Goal: Task Accomplishment & Management: Use online tool/utility

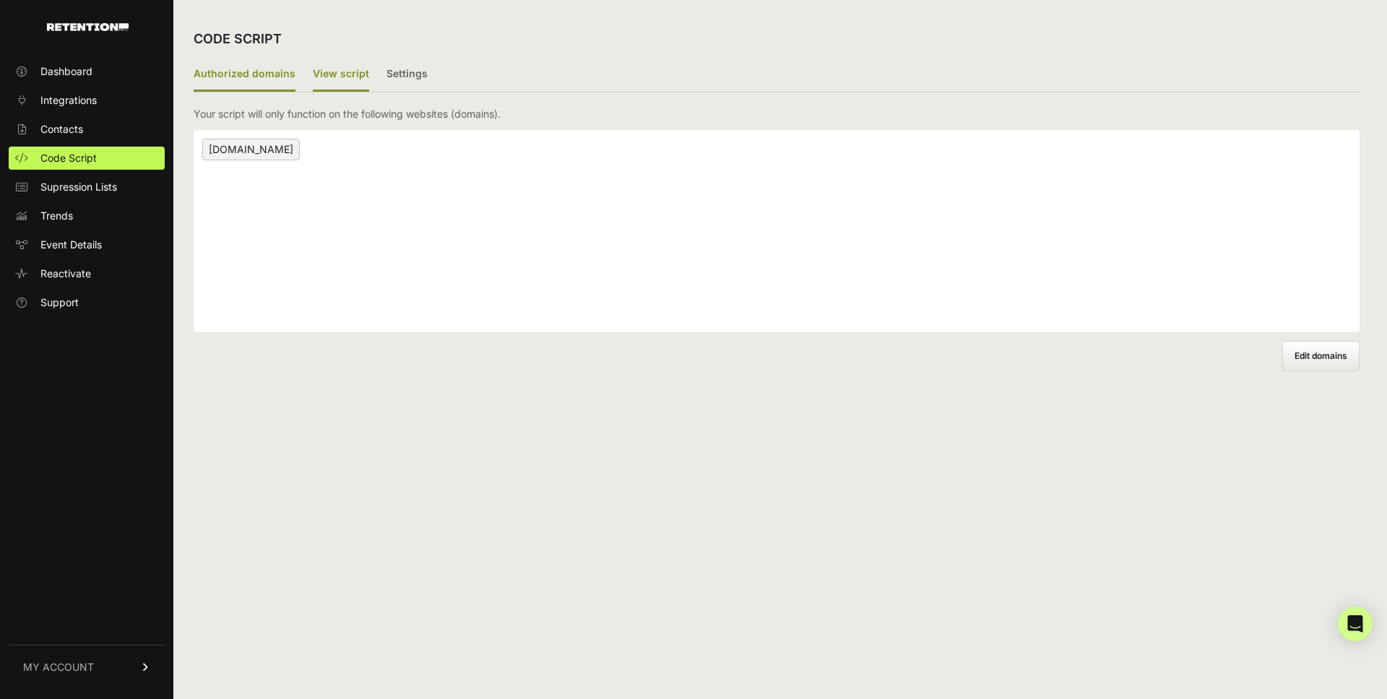
click at [338, 64] on label "View script" at bounding box center [341, 75] width 56 height 34
click at [0, 0] on input "View script" at bounding box center [0, 0] width 0 height 0
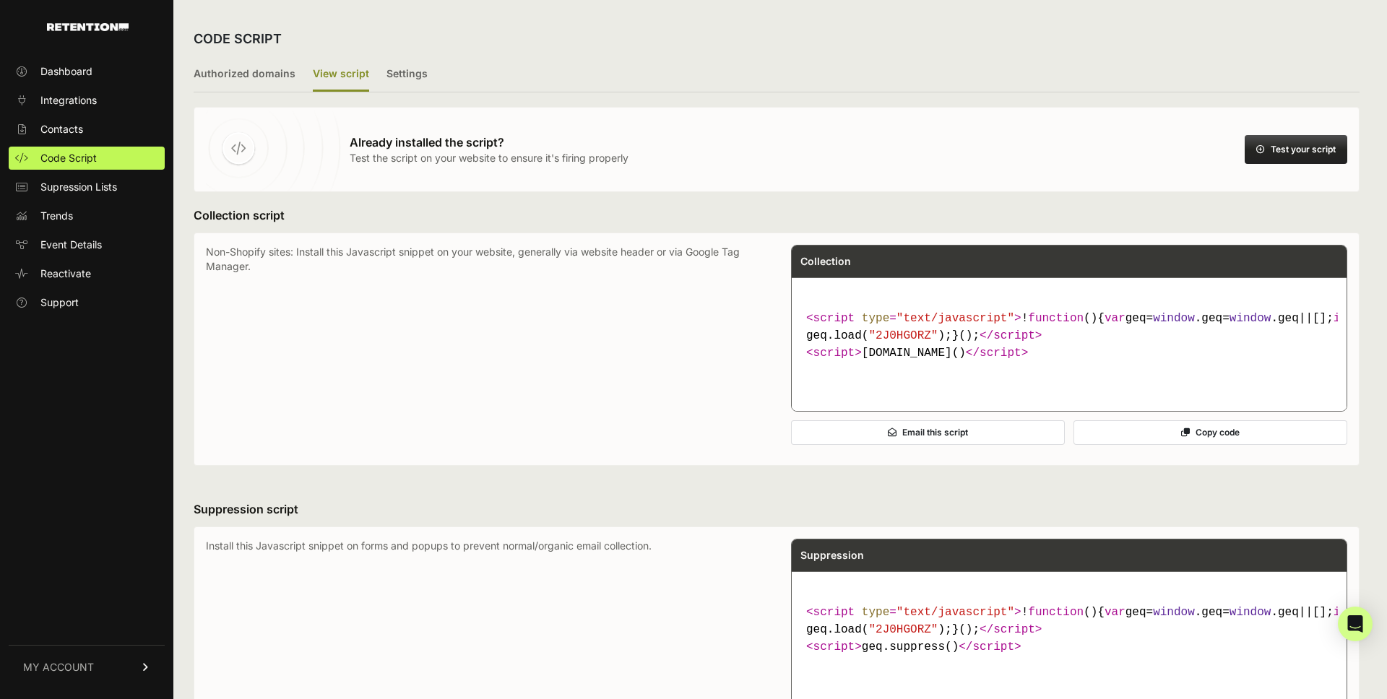
click at [1272, 155] on button "Test your script" at bounding box center [1296, 149] width 103 height 29
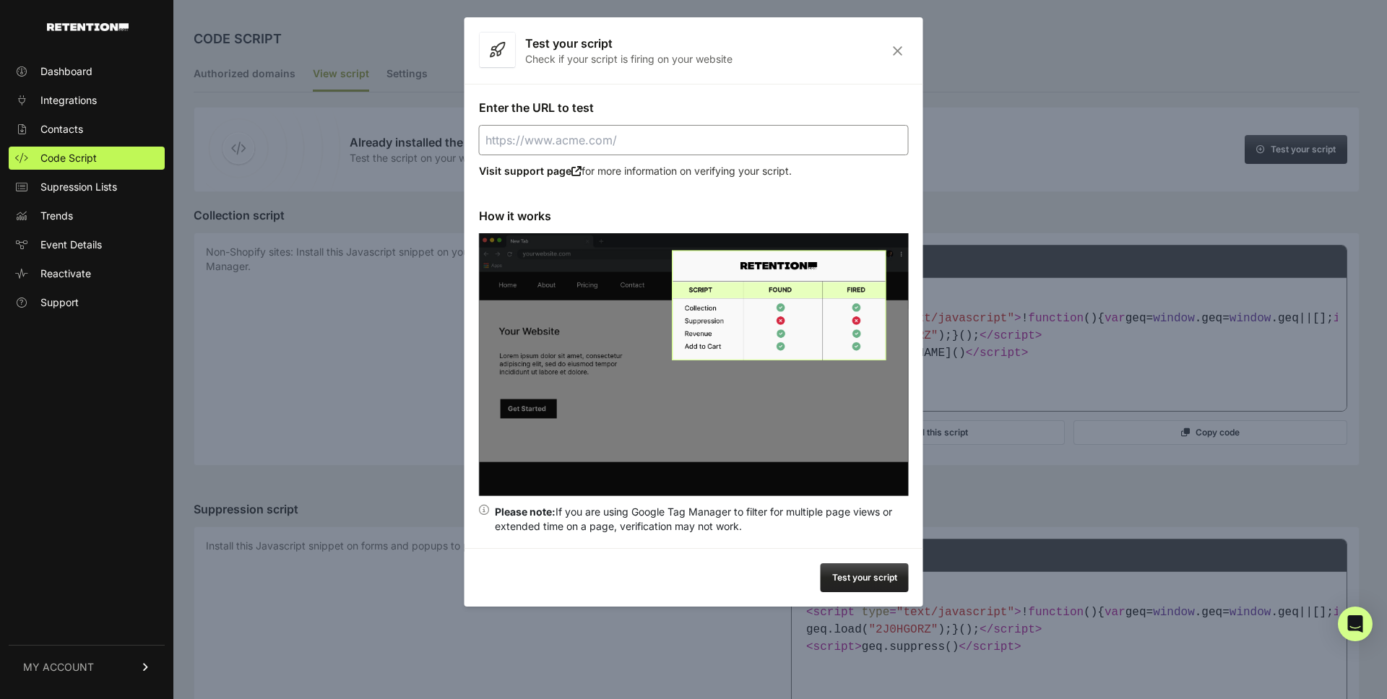
click at [598, 149] on input "Enter the URL to test" at bounding box center [694, 140] width 430 height 30
type input "[URL][DOMAIN_NAME]"
click at [836, 566] on button "Test your script" at bounding box center [865, 577] width 88 height 29
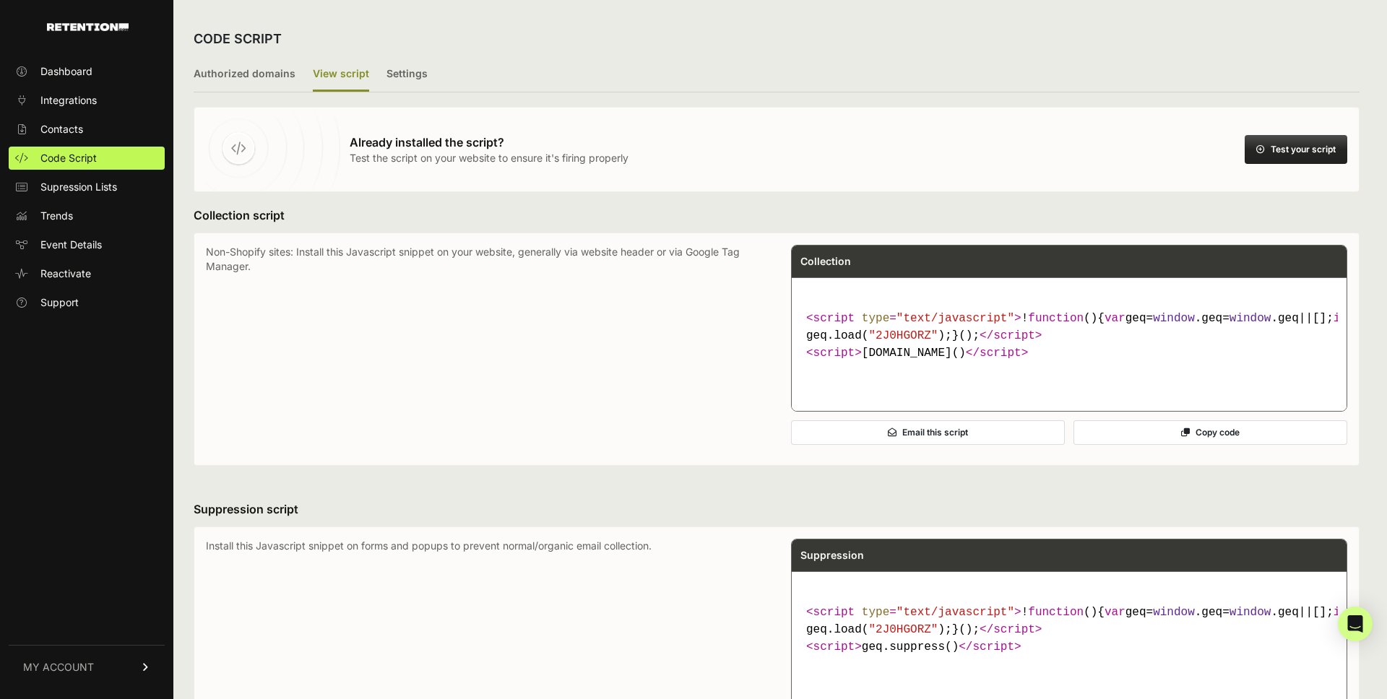
click at [1265, 146] on button "Test your script" at bounding box center [1296, 149] width 103 height 29
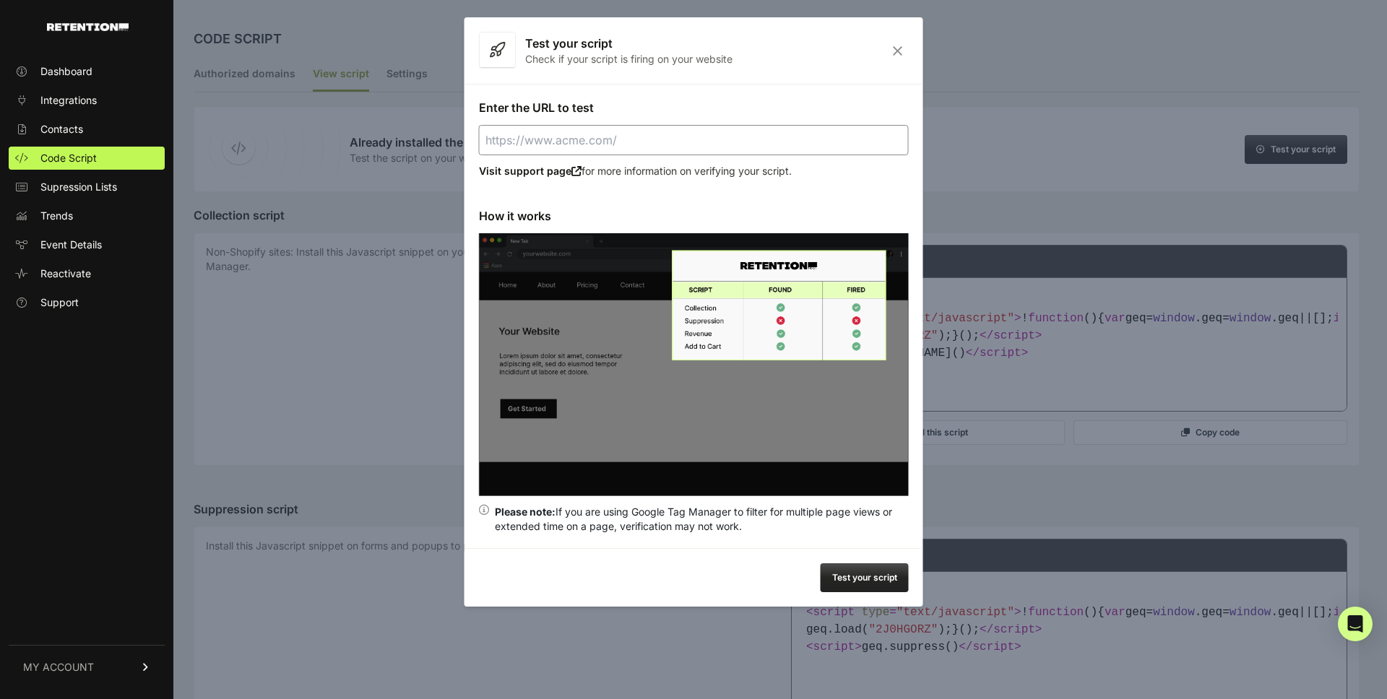
click at [777, 133] on input "Enter the URL to test" at bounding box center [694, 140] width 430 height 30
click at [709, 144] on input "Enter the URL to test" at bounding box center [694, 140] width 430 height 30
click at [860, 438] on img at bounding box center [694, 364] width 430 height 263
click at [868, 584] on button "Test your script" at bounding box center [865, 577] width 88 height 29
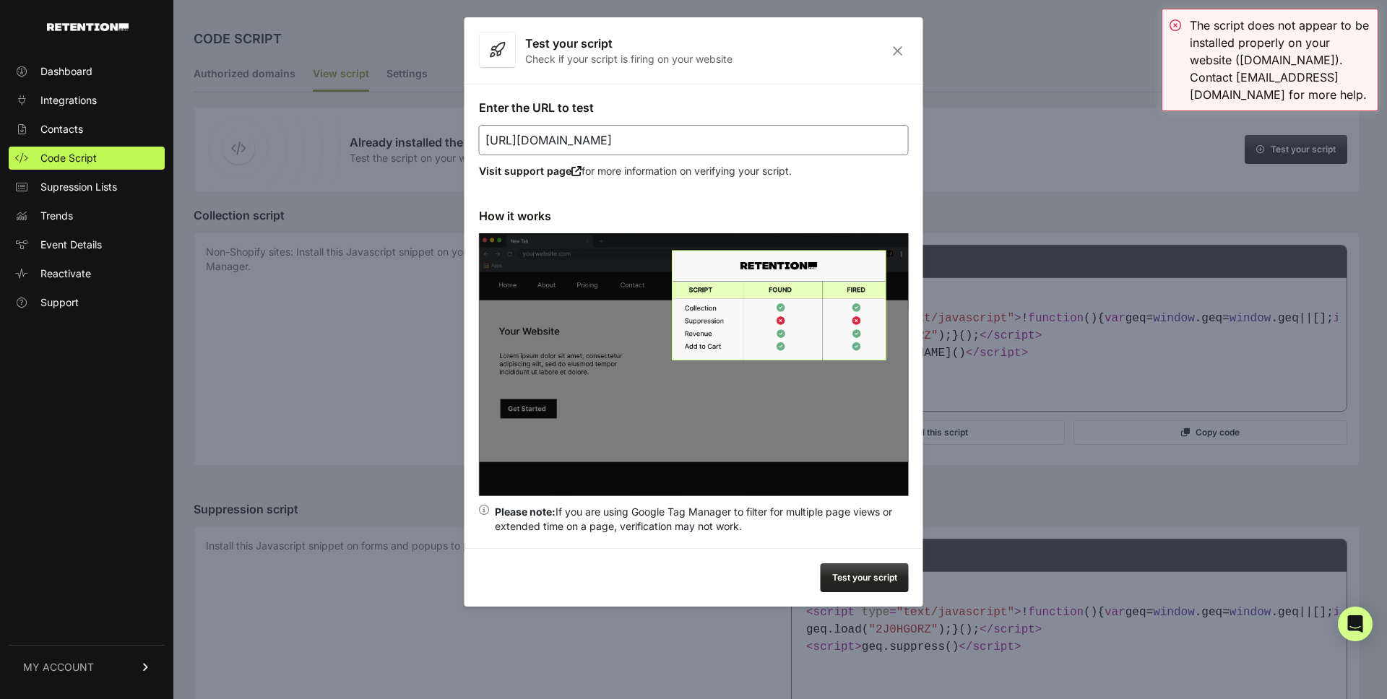
click at [899, 50] on icon "Close" at bounding box center [897, 51] width 22 height 12
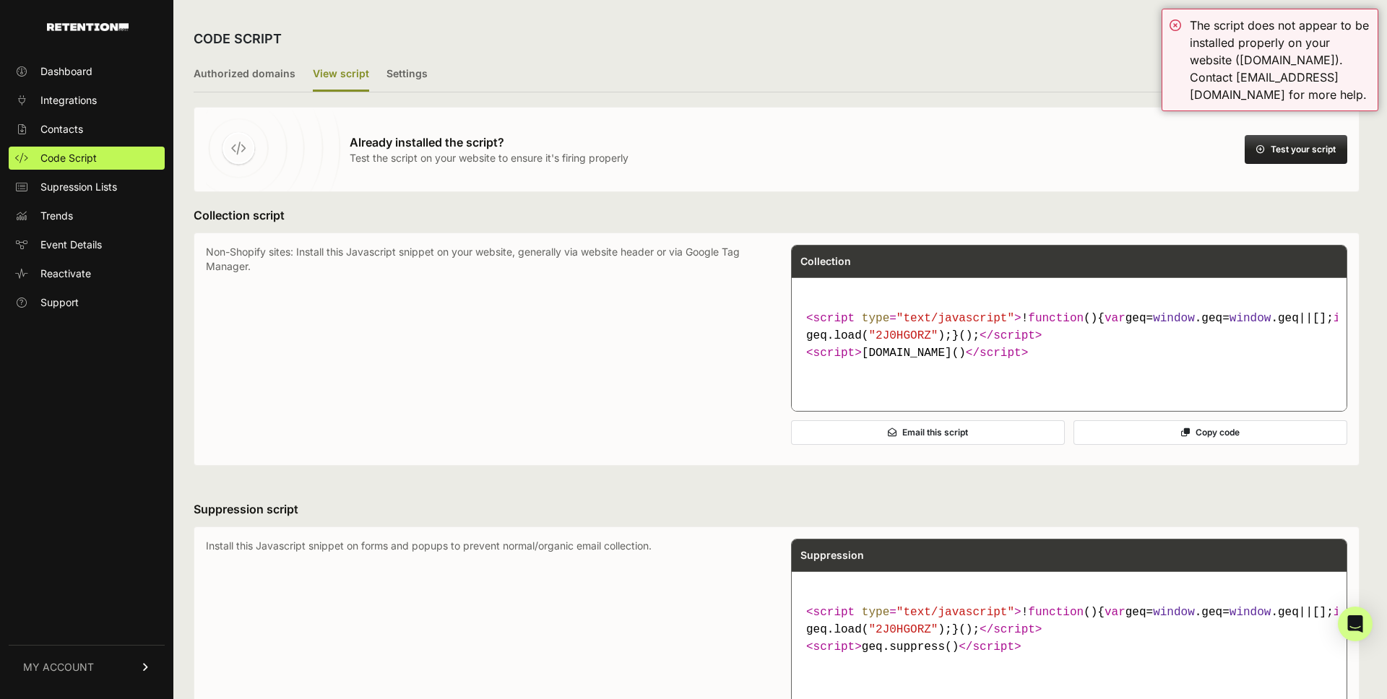
click at [1065, 123] on div "Already installed the script? Test the script on your website to ensure it's fi…" at bounding box center [777, 149] width 1166 height 85
click at [1306, 140] on button "Test your script" at bounding box center [1296, 149] width 103 height 29
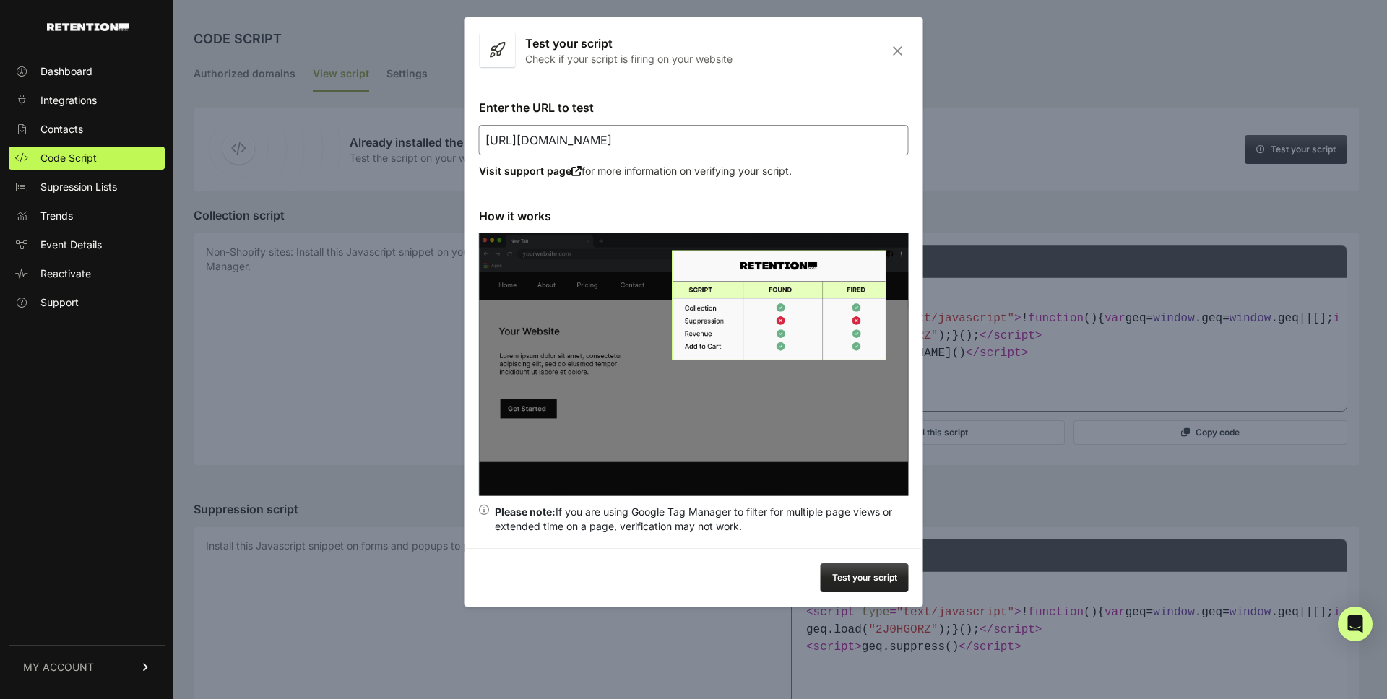
click at [641, 134] on input "[URL][DOMAIN_NAME]" at bounding box center [694, 140] width 430 height 30
paste input "[DOMAIN_NAME][URL]"
type input "[URL][DOMAIN_NAME]"
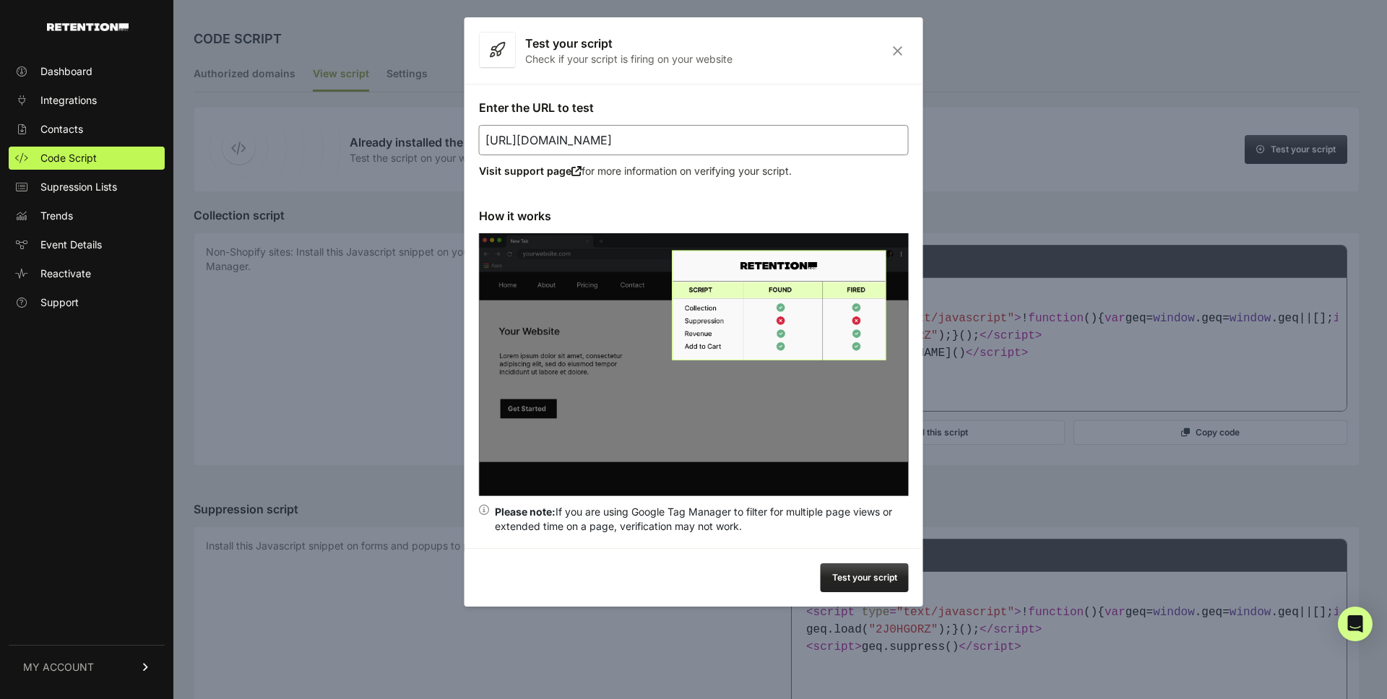
click at [861, 573] on button "Test your script" at bounding box center [865, 577] width 88 height 29
click at [867, 576] on button "Test your script" at bounding box center [865, 577] width 88 height 29
click at [897, 53] on icon "Close" at bounding box center [897, 51] width 22 height 12
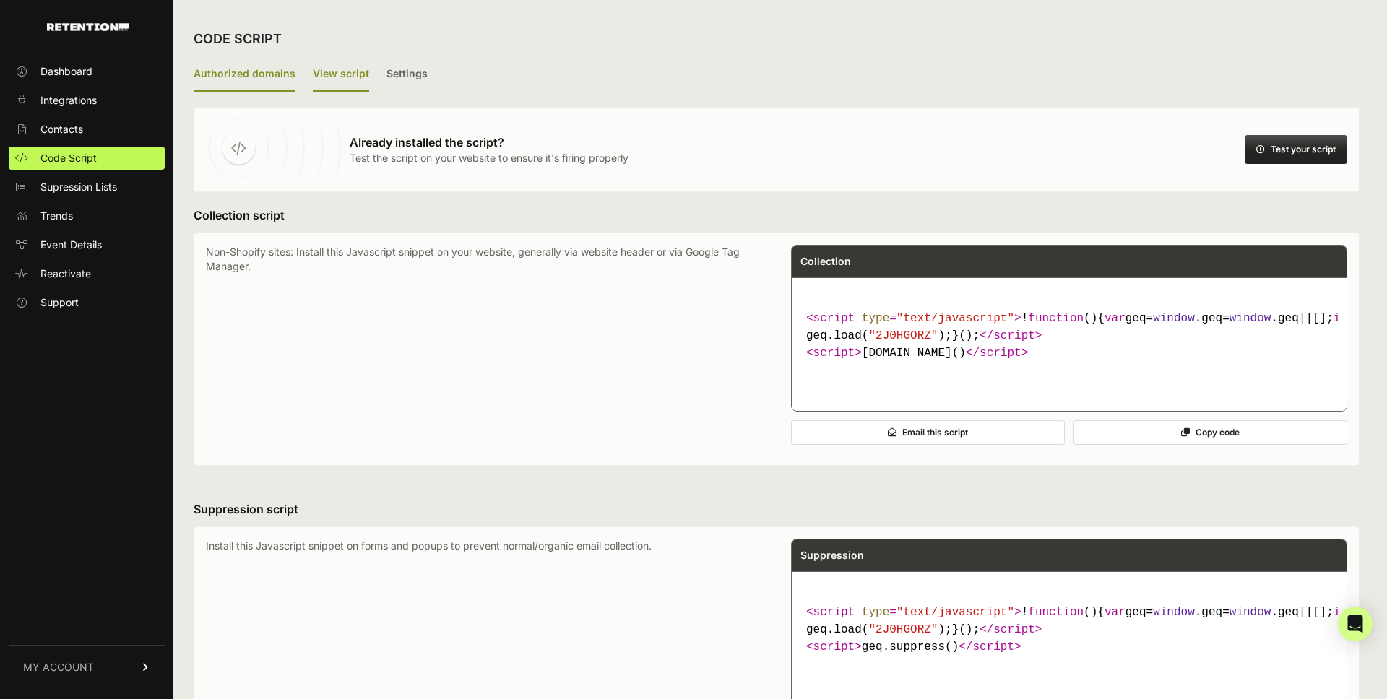
click at [272, 72] on label "Authorized domains" at bounding box center [245, 75] width 102 height 34
click at [0, 0] on input "Authorized domains" at bounding box center [0, 0] width 0 height 0
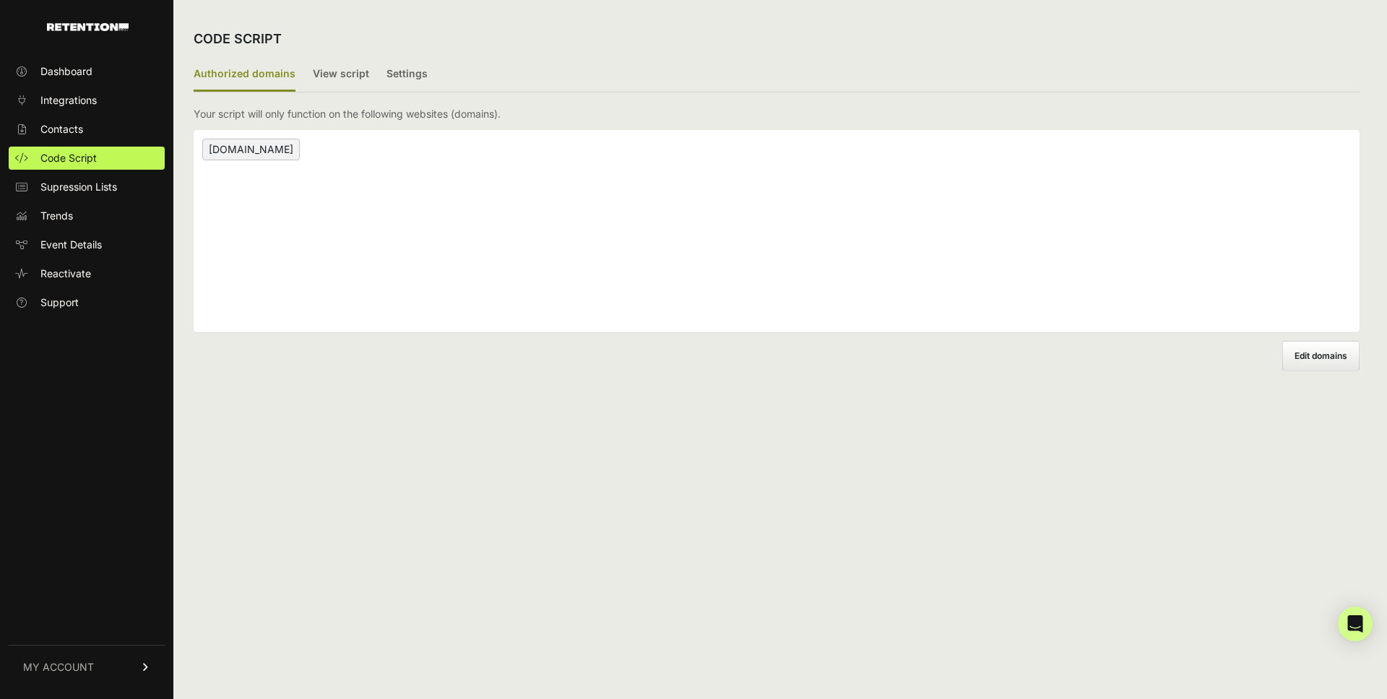
click at [236, 149] on span "[DOMAIN_NAME]" at bounding box center [251, 150] width 98 height 22
click at [1296, 342] on label "Edit domains" at bounding box center [1320, 356] width 77 height 30
click at [0, 0] on input "Add domain" at bounding box center [0, 0] width 0 height 0
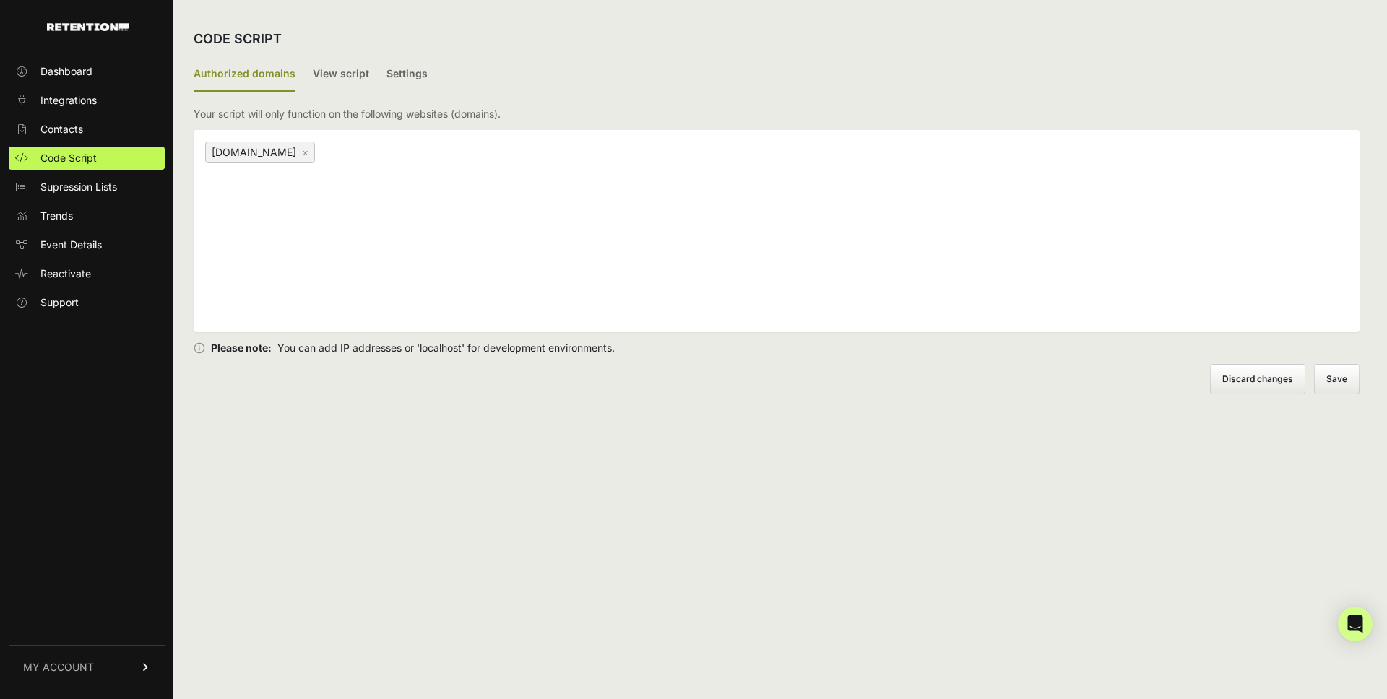
click at [785, 285] on div "[DOMAIN_NAME] ×" at bounding box center [777, 231] width 1166 height 202
paste input "[URL][DOMAIN_NAME]"
type input "[DOMAIN_NAME]"
click at [1352, 384] on button "Save" at bounding box center [1337, 379] width 44 height 29
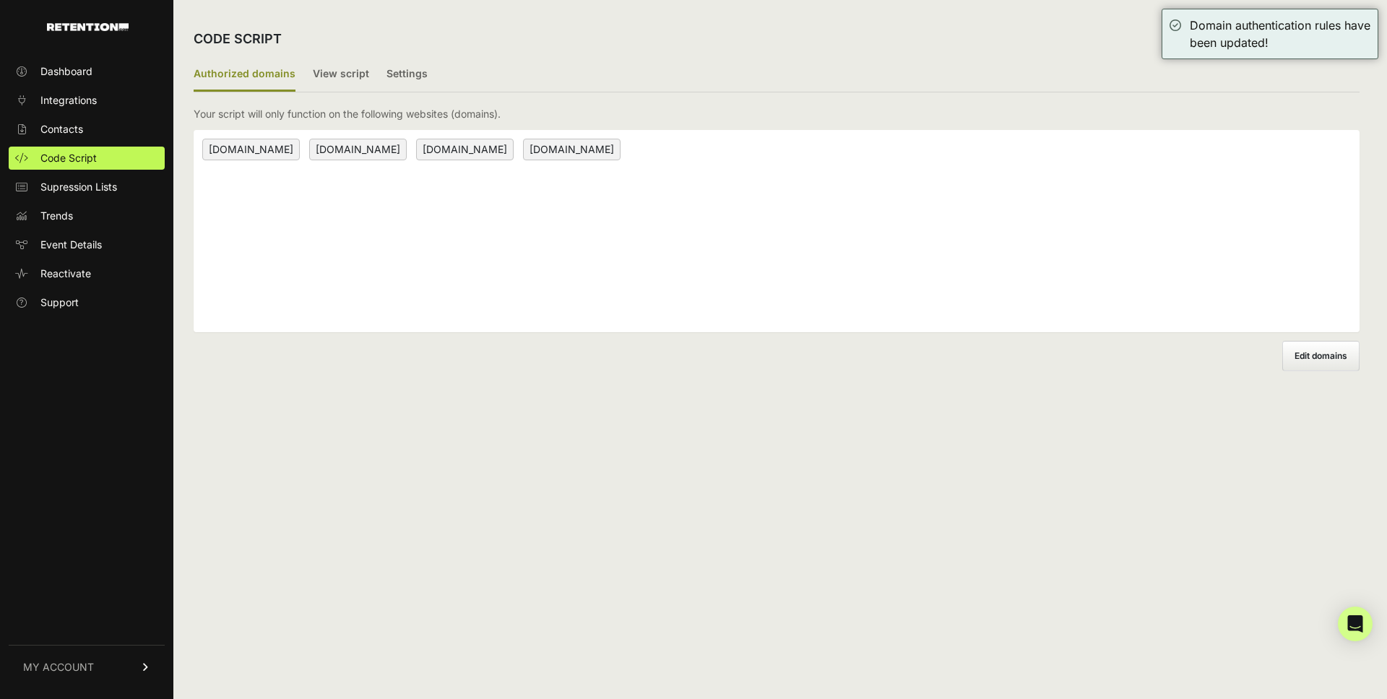
click at [661, 196] on div "[DOMAIN_NAME] [DOMAIN_NAME] [DOMAIN_NAME] [DOMAIN_NAME]" at bounding box center [777, 231] width 1166 height 202
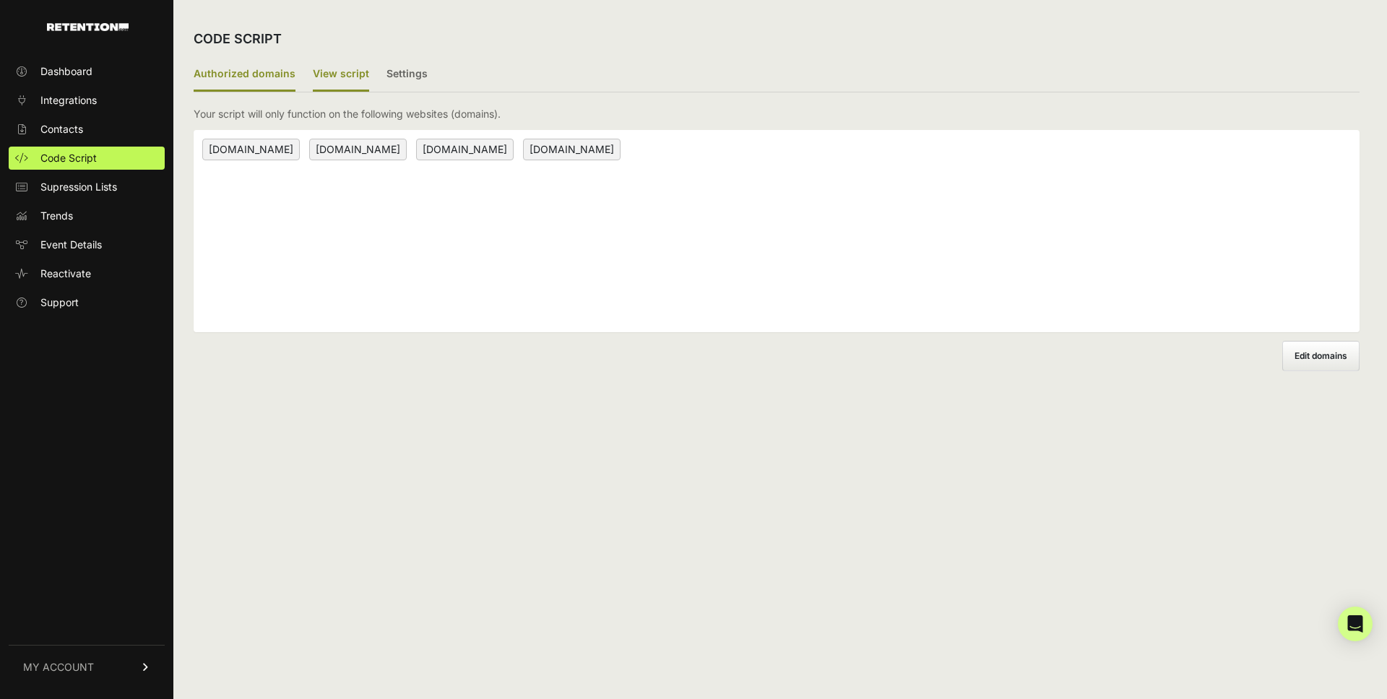
click at [335, 72] on label "View script" at bounding box center [341, 75] width 56 height 34
click at [0, 0] on input "View script" at bounding box center [0, 0] width 0 height 0
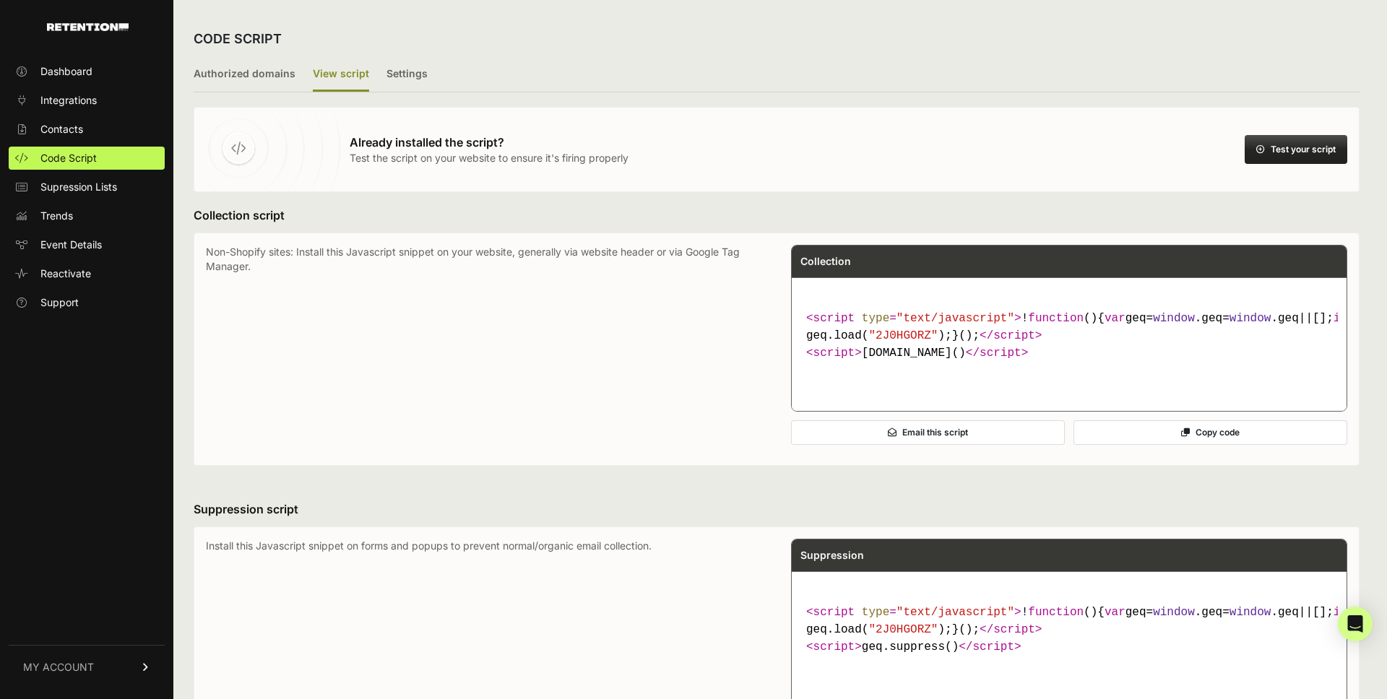
click at [1299, 147] on button "Test your script" at bounding box center [1296, 149] width 103 height 29
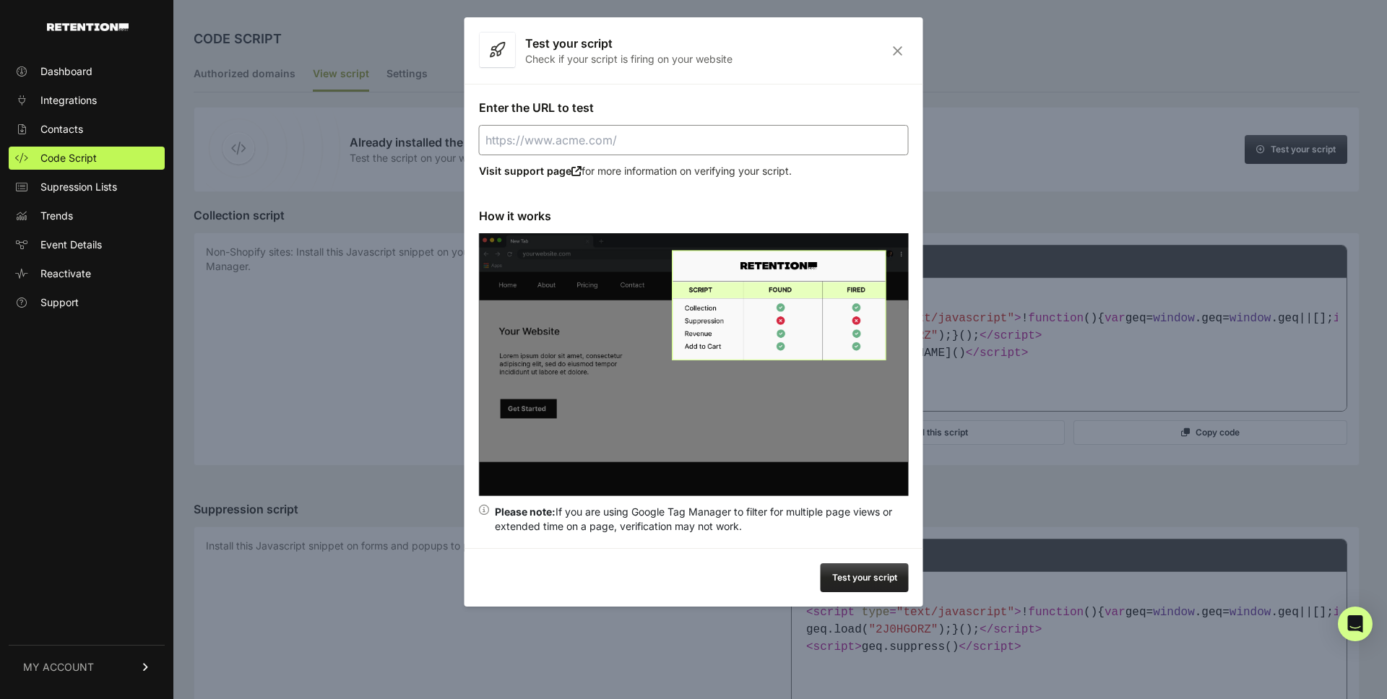
click at [768, 141] on input "Enter the URL to test" at bounding box center [694, 140] width 430 height 30
paste input "[URL][DOMAIN_NAME]"
click at [857, 568] on button "Test your script" at bounding box center [865, 577] width 88 height 29
click at [896, 50] on icon "Close" at bounding box center [897, 51] width 22 height 12
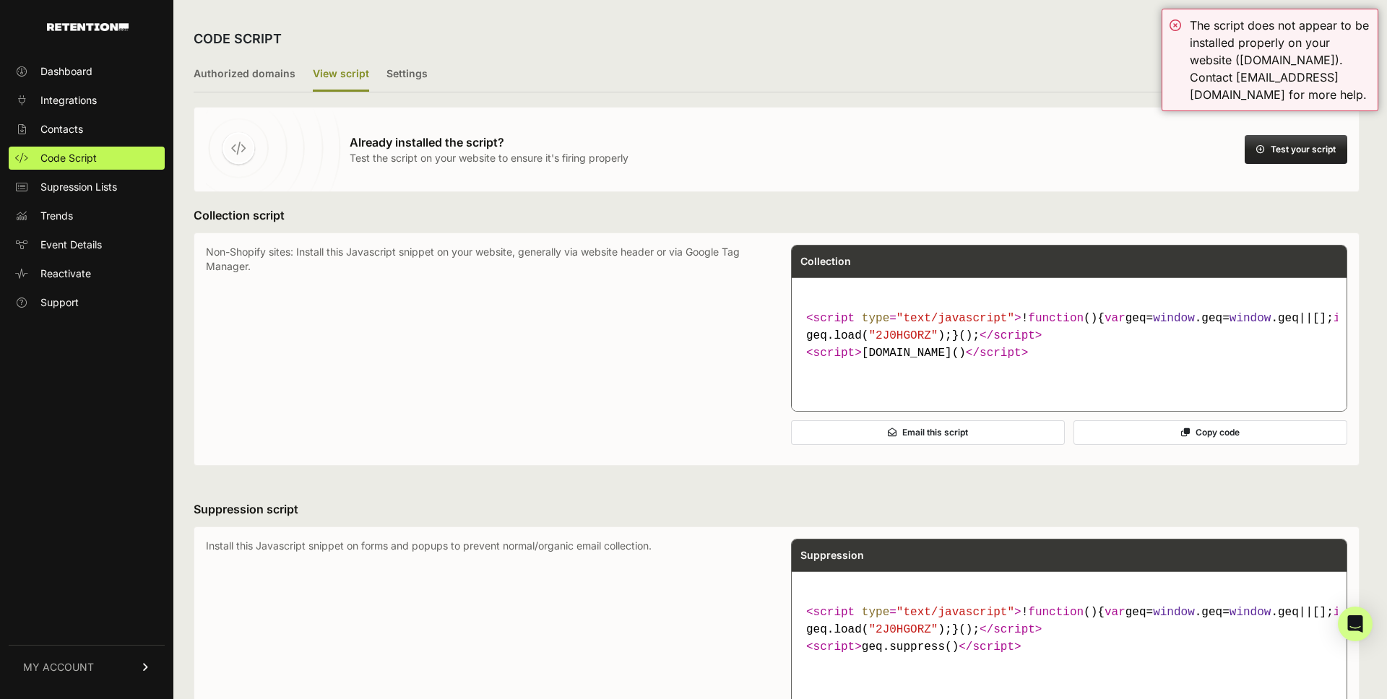
click at [763, 280] on div "Non-Shopify sites: Install this Javascript snippet on your website, generally v…" at bounding box center [776, 349] width 1141 height 209
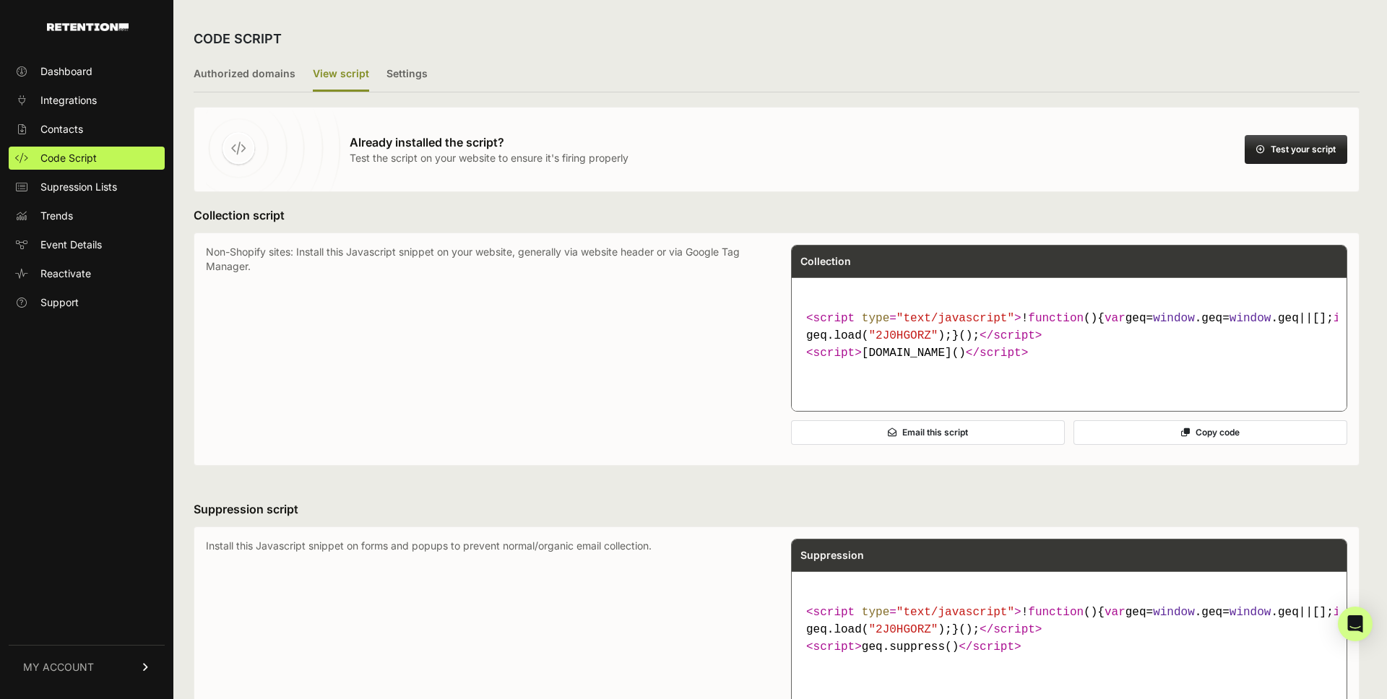
click at [956, 368] on code "< script type = "text/javascript" > ! function ( ) { var geq= window .geq= wind…" at bounding box center [1068, 336] width 537 height 64
click at [992, 360] on span "</ script >" at bounding box center [997, 353] width 62 height 13
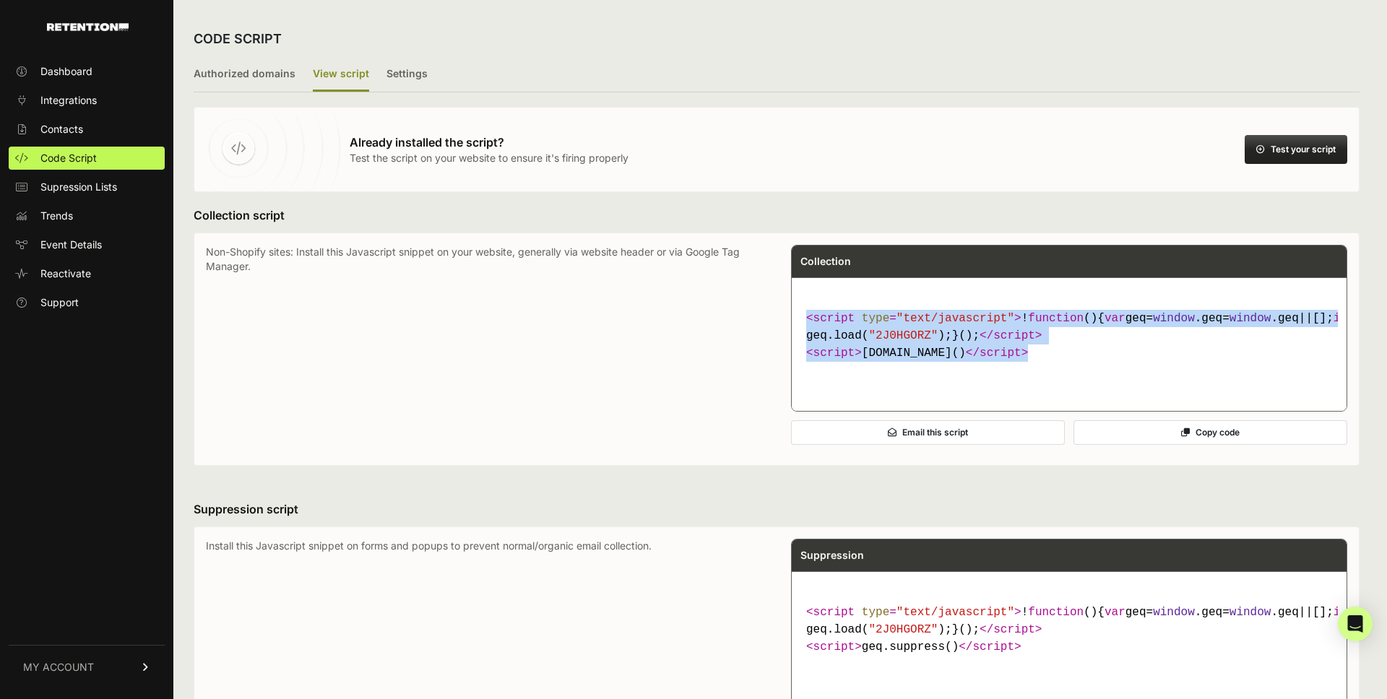
drag, startPoint x: 1003, startPoint y: 386, endPoint x: 795, endPoint y: 320, distance: 218.4
click at [795, 320] on pre "< script type = "text/javascript" > ! function ( ) { var geq= window .geq= wind…" at bounding box center [1069, 344] width 555 height 134
copy code "< script type = "text/javascript" > ! function ( ) { var geq= window .geq= wind…"
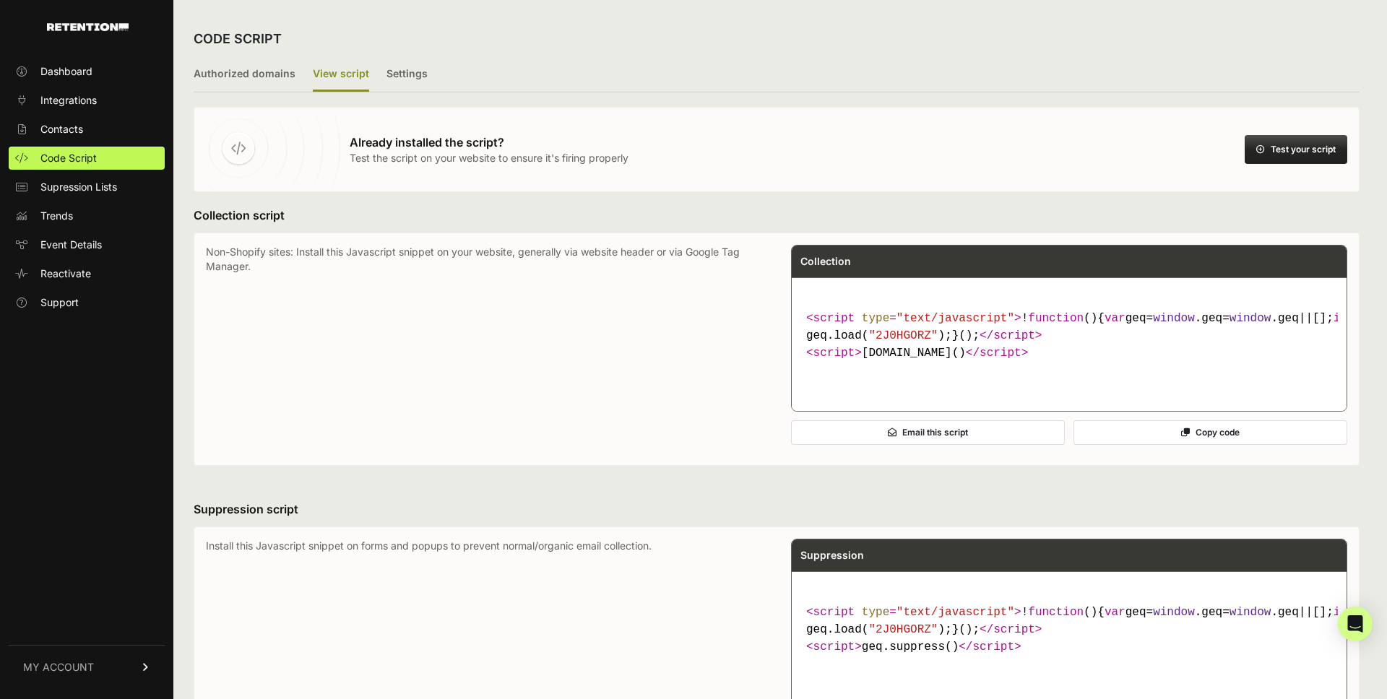
click at [734, 36] on div "CODE SCRIPT" at bounding box center [777, 39] width 1166 height 38
click at [1304, 154] on button "Test your script" at bounding box center [1296, 149] width 103 height 29
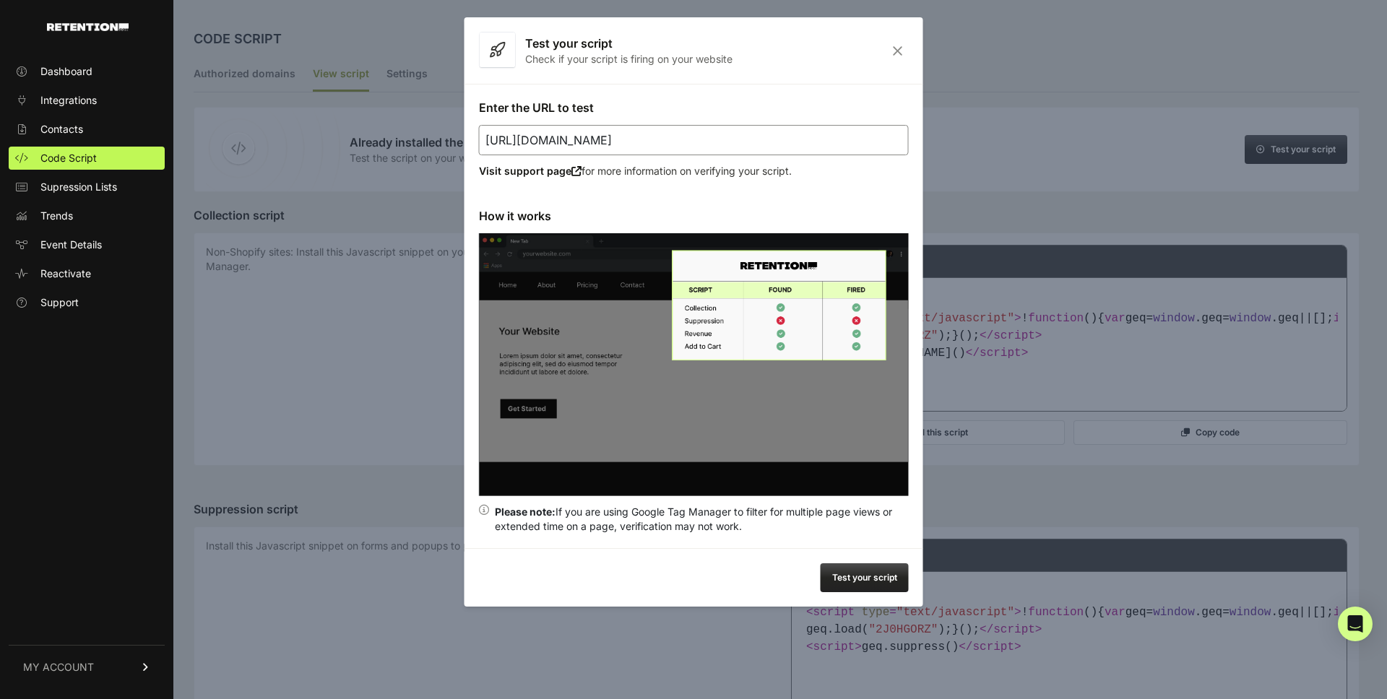
click at [870, 581] on button "Test your script" at bounding box center [865, 577] width 88 height 29
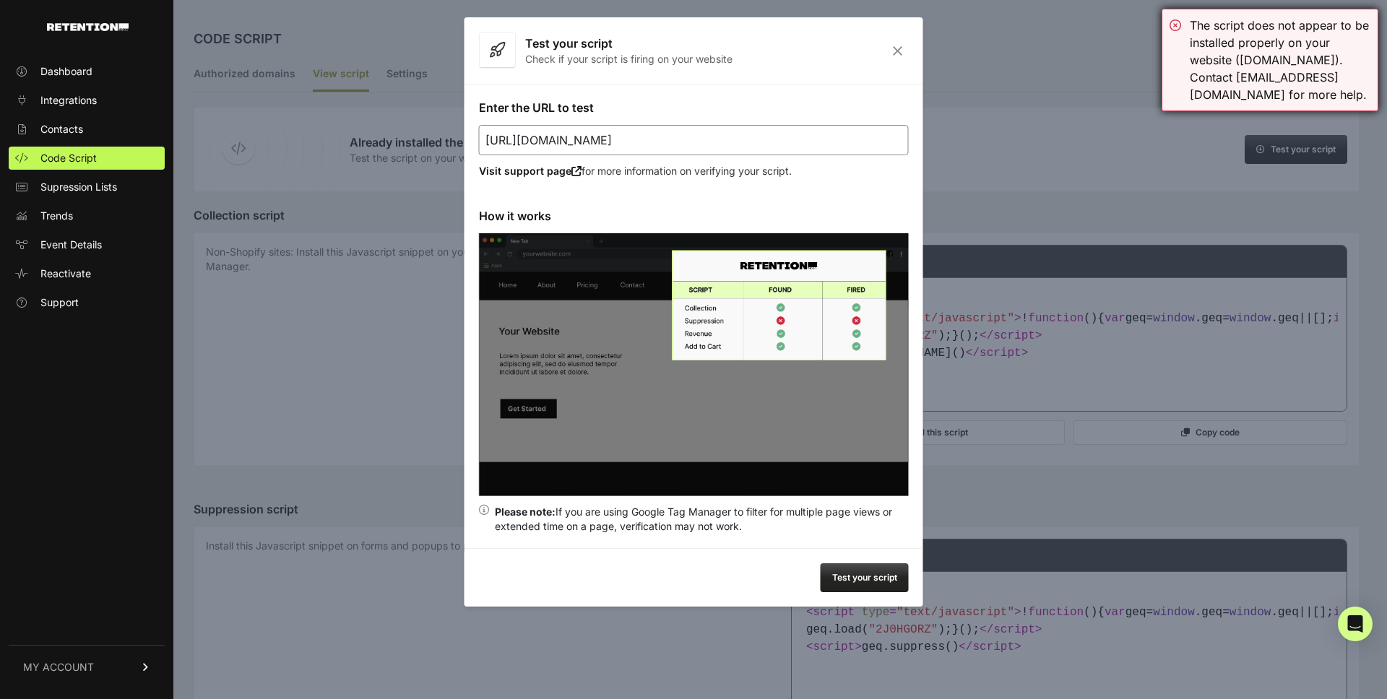
click at [1177, 22] on div "The script does not appear to be installed properly on your website ([DOMAIN_NA…" at bounding box center [1269, 60] width 217 height 103
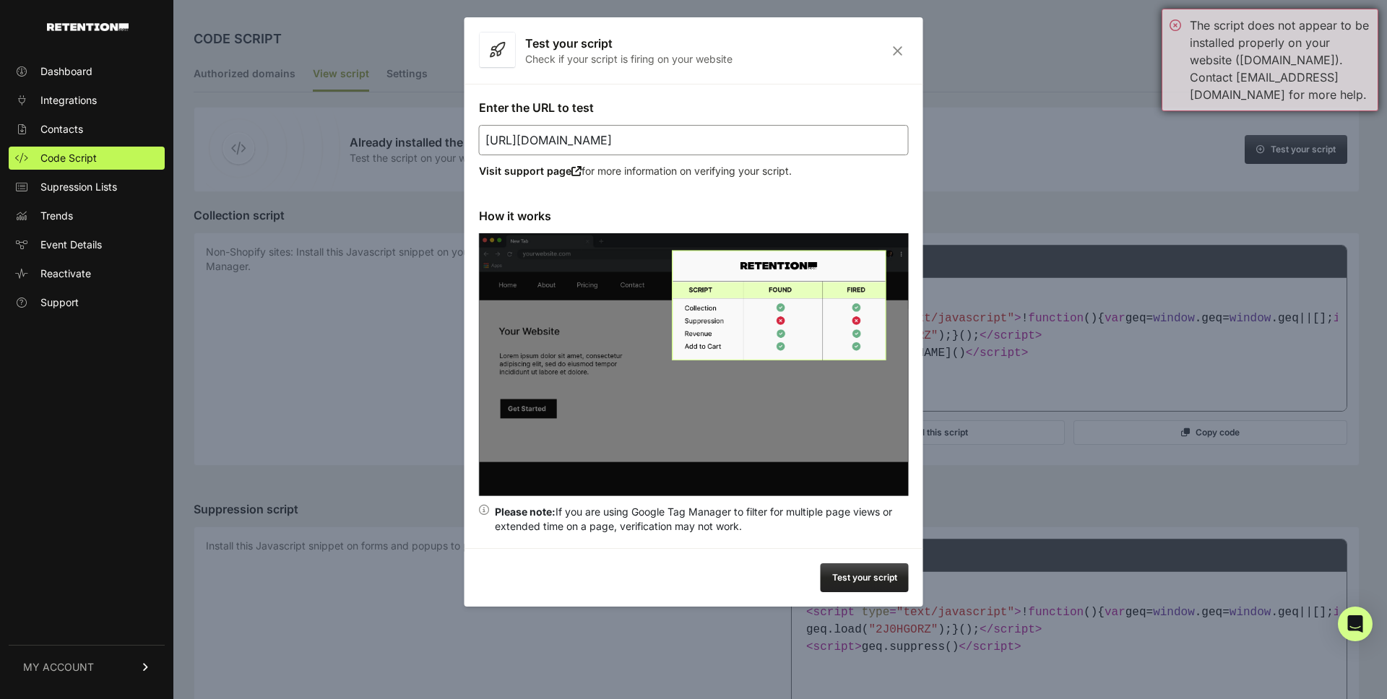
click at [1177, 22] on div "The script does not appear to be installed properly on your website ([DOMAIN_NA…" at bounding box center [1269, 60] width 217 height 103
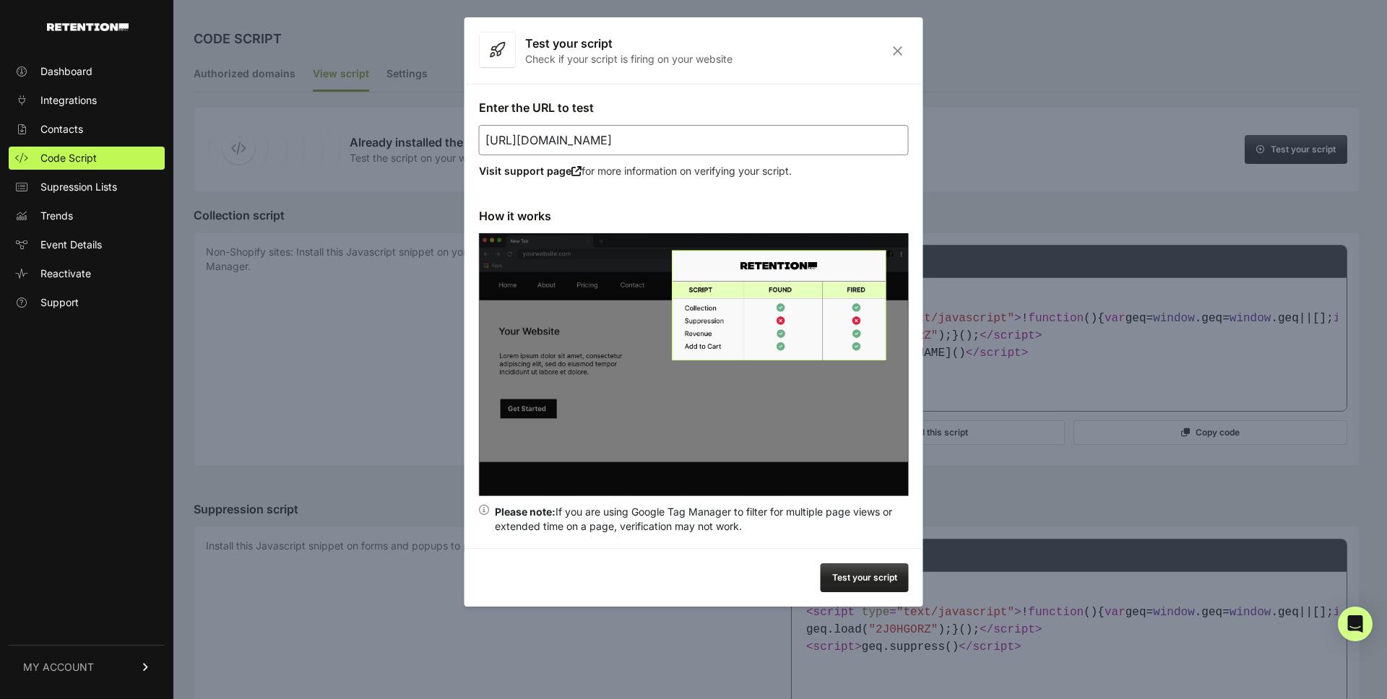
click at [770, 144] on input "[URL][DOMAIN_NAME]" at bounding box center [694, 140] width 430 height 30
click at [857, 583] on button "Test your script" at bounding box center [865, 577] width 88 height 29
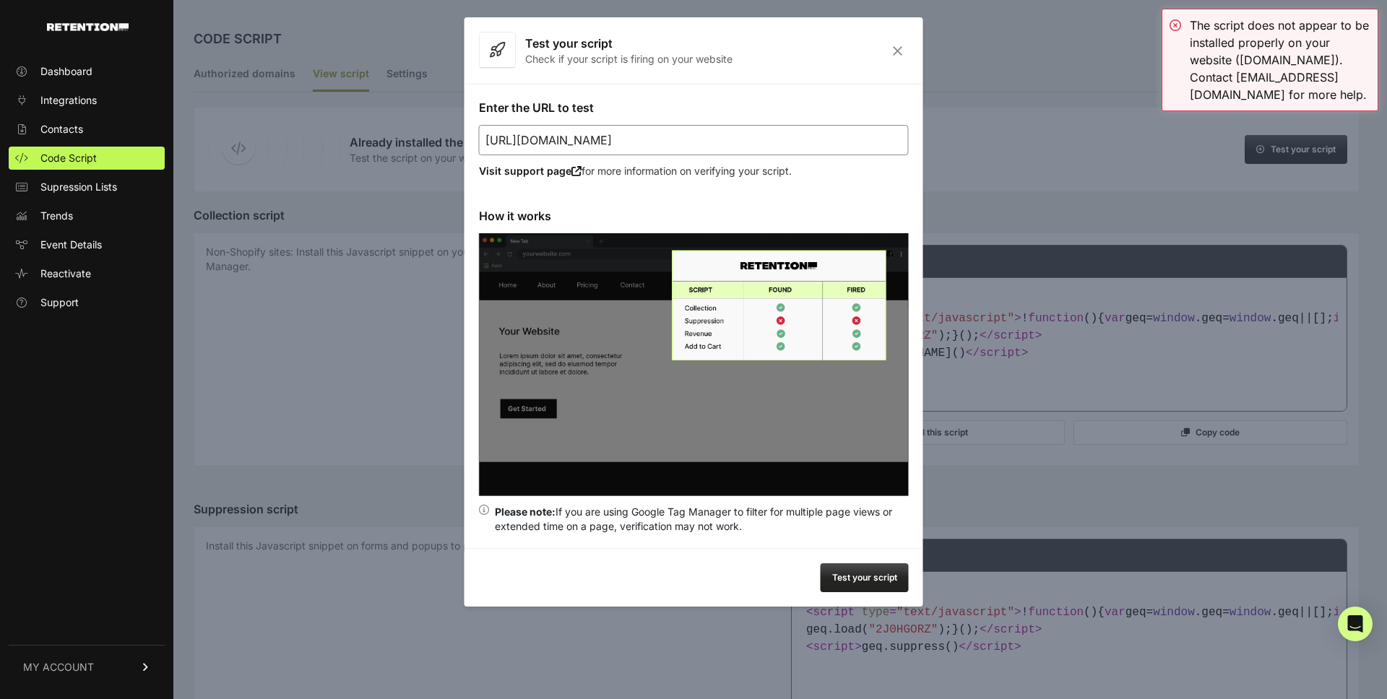
click at [696, 148] on input "[URL][DOMAIN_NAME]" at bounding box center [694, 140] width 430 height 30
type input "test"
type input "[URL][DOMAIN_NAME]"
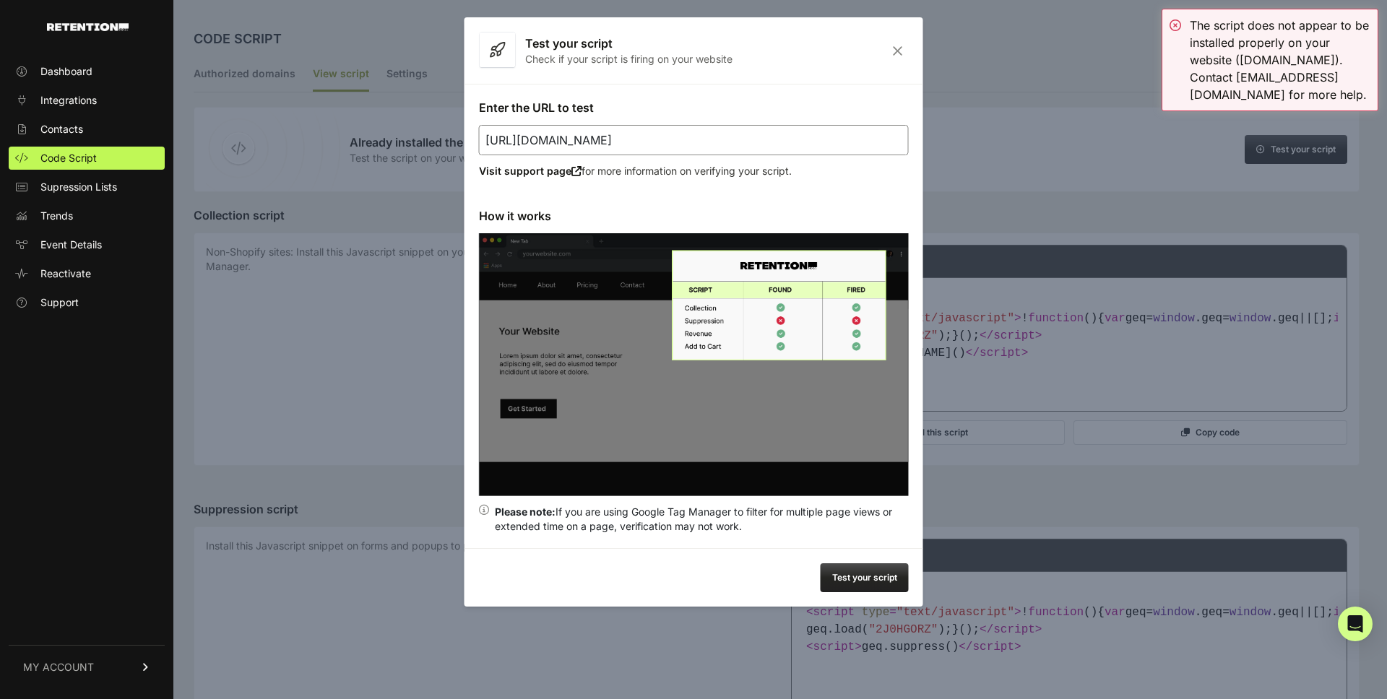
click at [892, 48] on icon "Close" at bounding box center [897, 51] width 22 height 12
